Goal: Navigation & Orientation: Find specific page/section

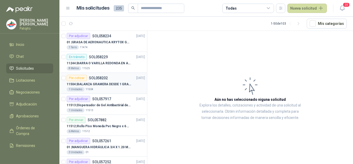
click at [107, 84] on p "11504 | BALANZA GRAMERA DESDE 1 GRAMO HASTA 5 GRAMOS" at bounding box center [99, 84] width 64 height 5
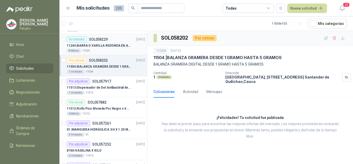
scroll to position [26, 0]
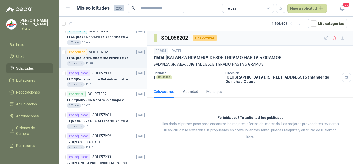
click at [115, 79] on p "11513 | Dispensador de Gel Antibactirial de Pedal" at bounding box center [99, 79] width 64 height 5
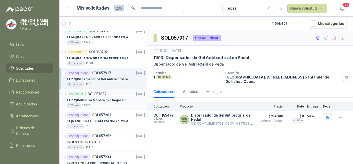
click at [114, 98] on p "11512 | [PERSON_NAME] Pvc Negro x 6 metros" at bounding box center [99, 100] width 64 height 5
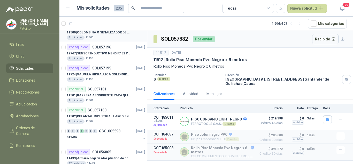
scroll to position [181, 0]
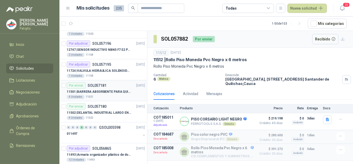
click at [111, 90] on p "11501 | BARRERA ABSORBENTE PARA QUIMICOS (DERRAME DE HIPOCLORITO)" at bounding box center [99, 91] width 64 height 5
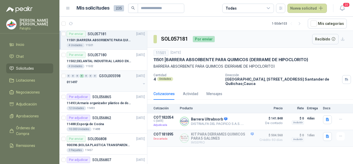
scroll to position [233, 0]
click at [111, 102] on p "11493 | Armario organizador plástico de dos puertas de acuerdo a la imagen adju…" at bounding box center [99, 102] width 64 height 5
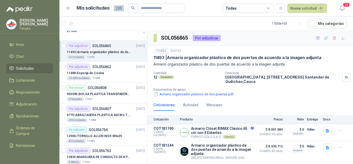
scroll to position [285, 0]
